Goal: Transaction & Acquisition: Subscribe to service/newsletter

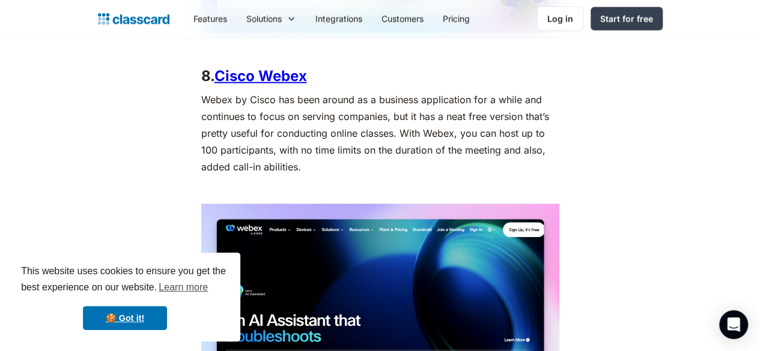
scroll to position [3543, 0]
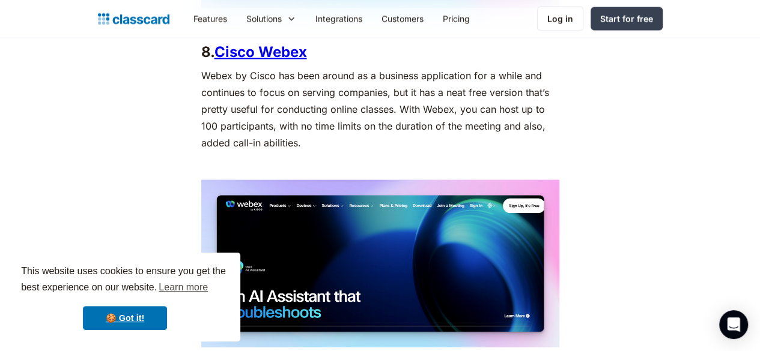
drag, startPoint x: 762, startPoint y: 21, endPoint x: 714, endPoint y: 247, distance: 231.0
click at [232, 44] on link "Cisco Webex" at bounding box center [260, 51] width 93 height 17
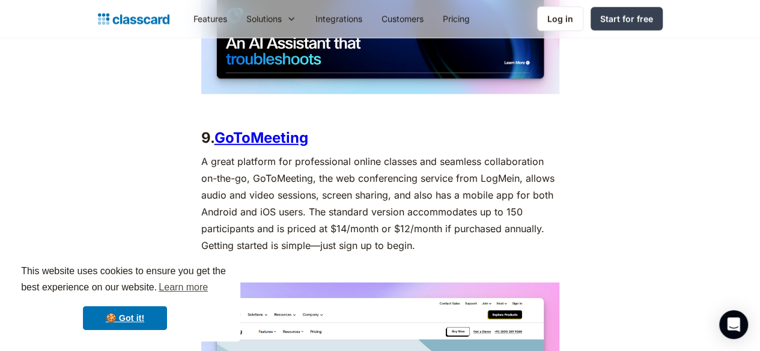
scroll to position [3851, 0]
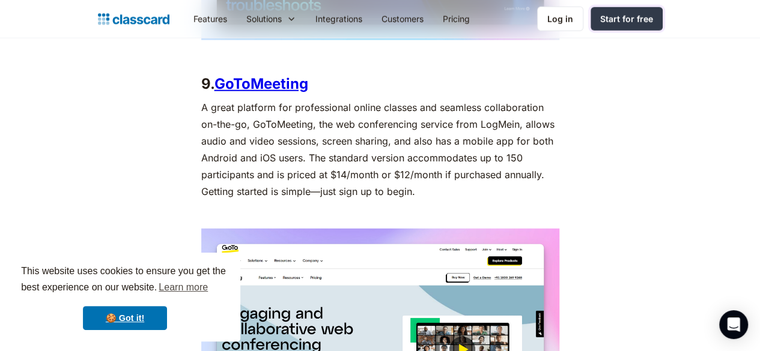
click at [653, 17] on div "Start for free" at bounding box center [626, 19] width 53 height 13
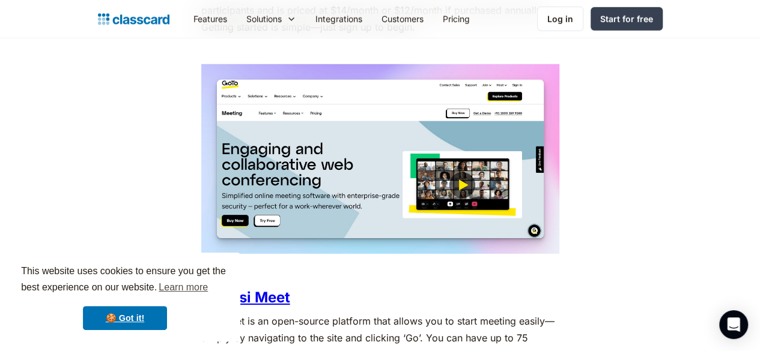
scroll to position [3851, 0]
